Goal: Task Accomplishment & Management: Complete application form

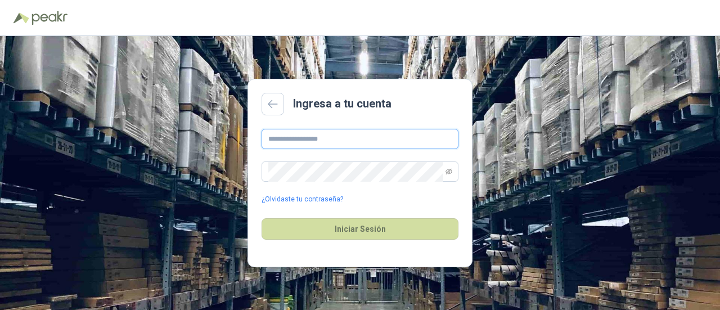
click at [313, 138] on input "text" at bounding box center [360, 139] width 197 height 20
type input "**********"
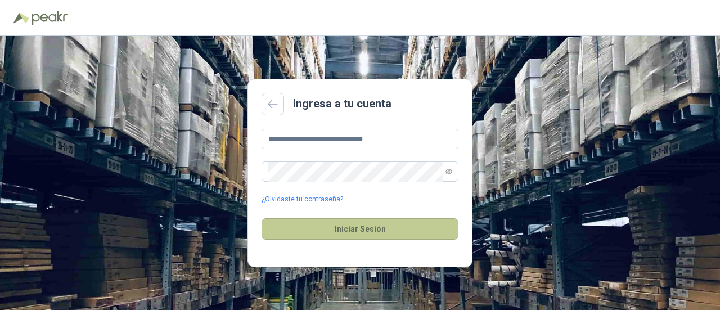
click at [344, 231] on button "Iniciar Sesión" at bounding box center [360, 228] width 197 height 21
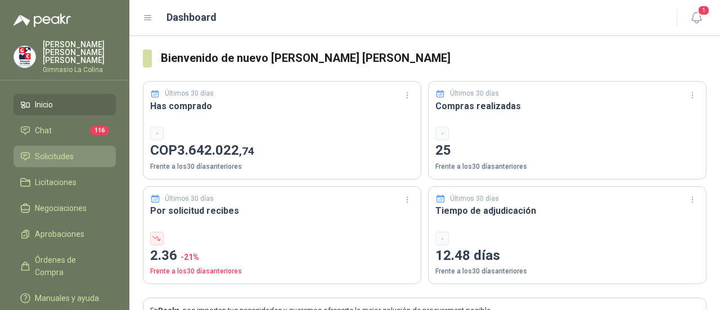
click at [61, 151] on span "Solicitudes" at bounding box center [54, 156] width 39 height 12
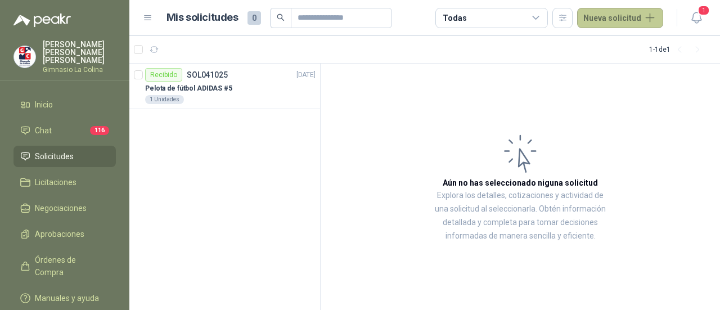
click at [610, 17] on button "Nueva solicitud" at bounding box center [620, 18] width 86 height 20
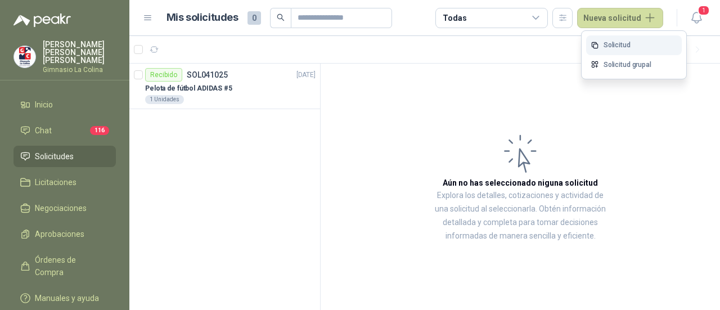
click at [615, 43] on link "Solicitud" at bounding box center [634, 45] width 96 height 20
